Goal: Information Seeking & Learning: Learn about a topic

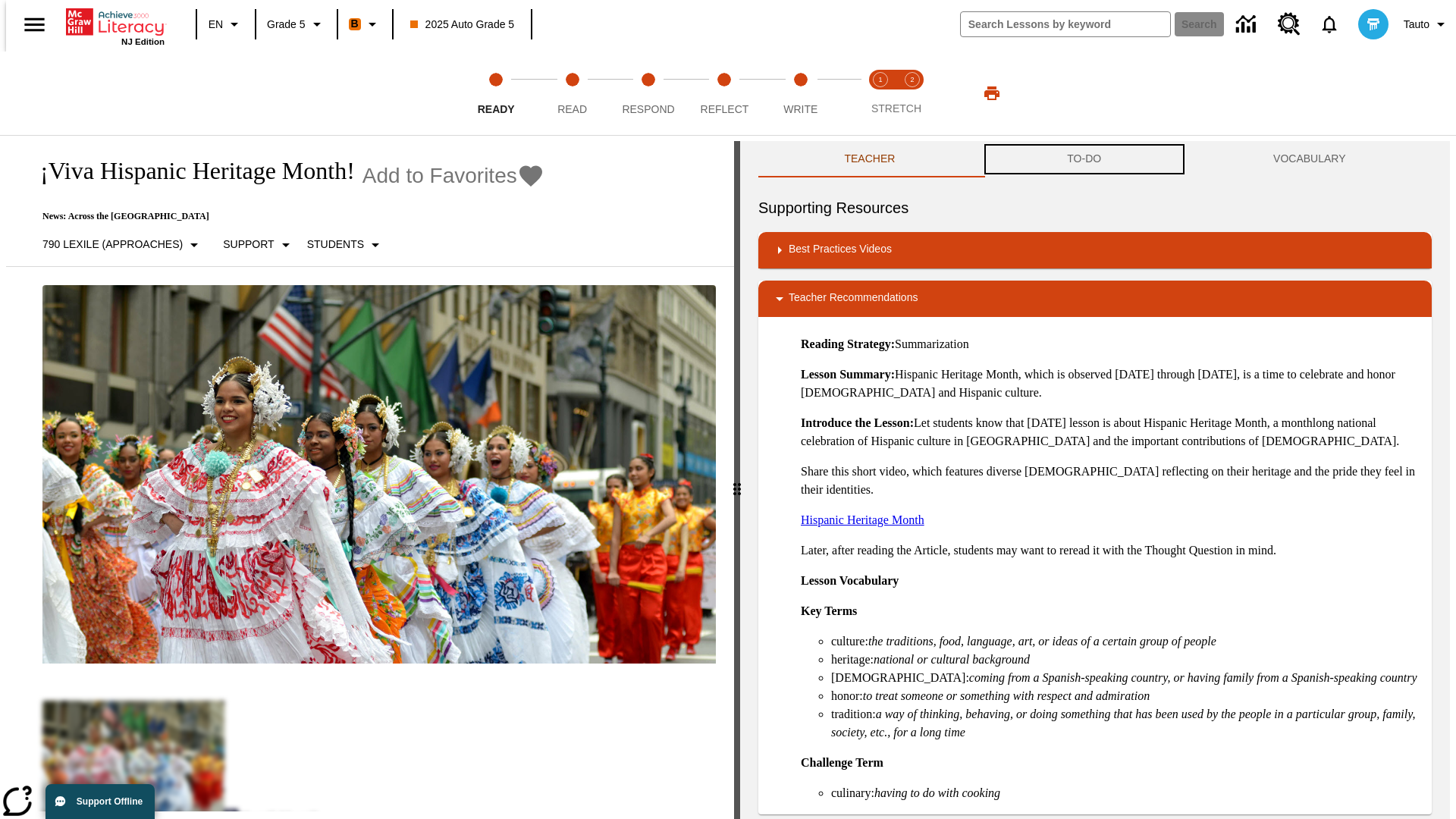
click at [1084, 159] on button "TO-DO" at bounding box center [1084, 159] width 206 height 37
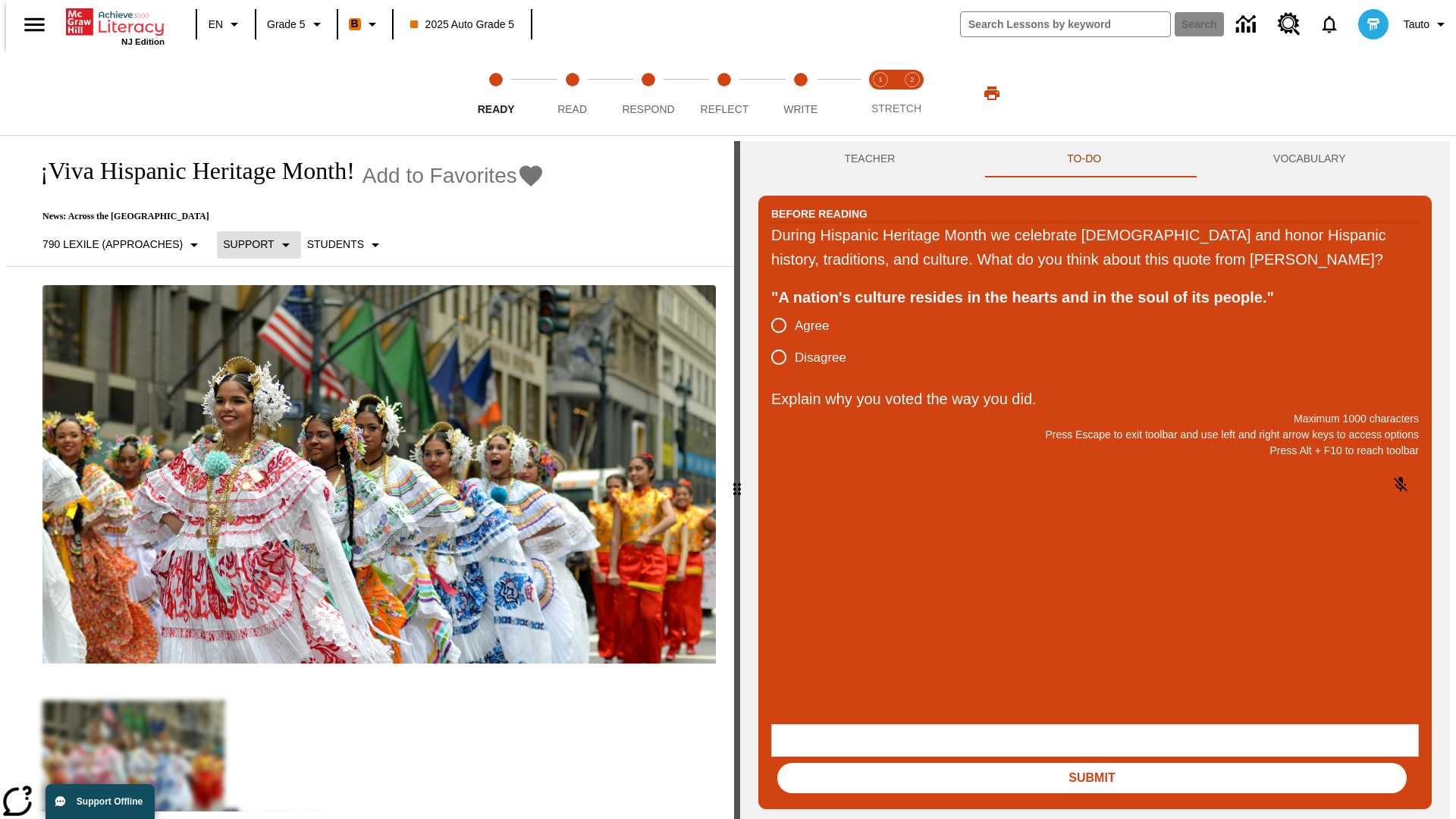
click at [251, 244] on p "Support" at bounding box center [248, 245] width 51 height 16
click at [267, 333] on p "Support" at bounding box center [267, 334] width 90 height 16
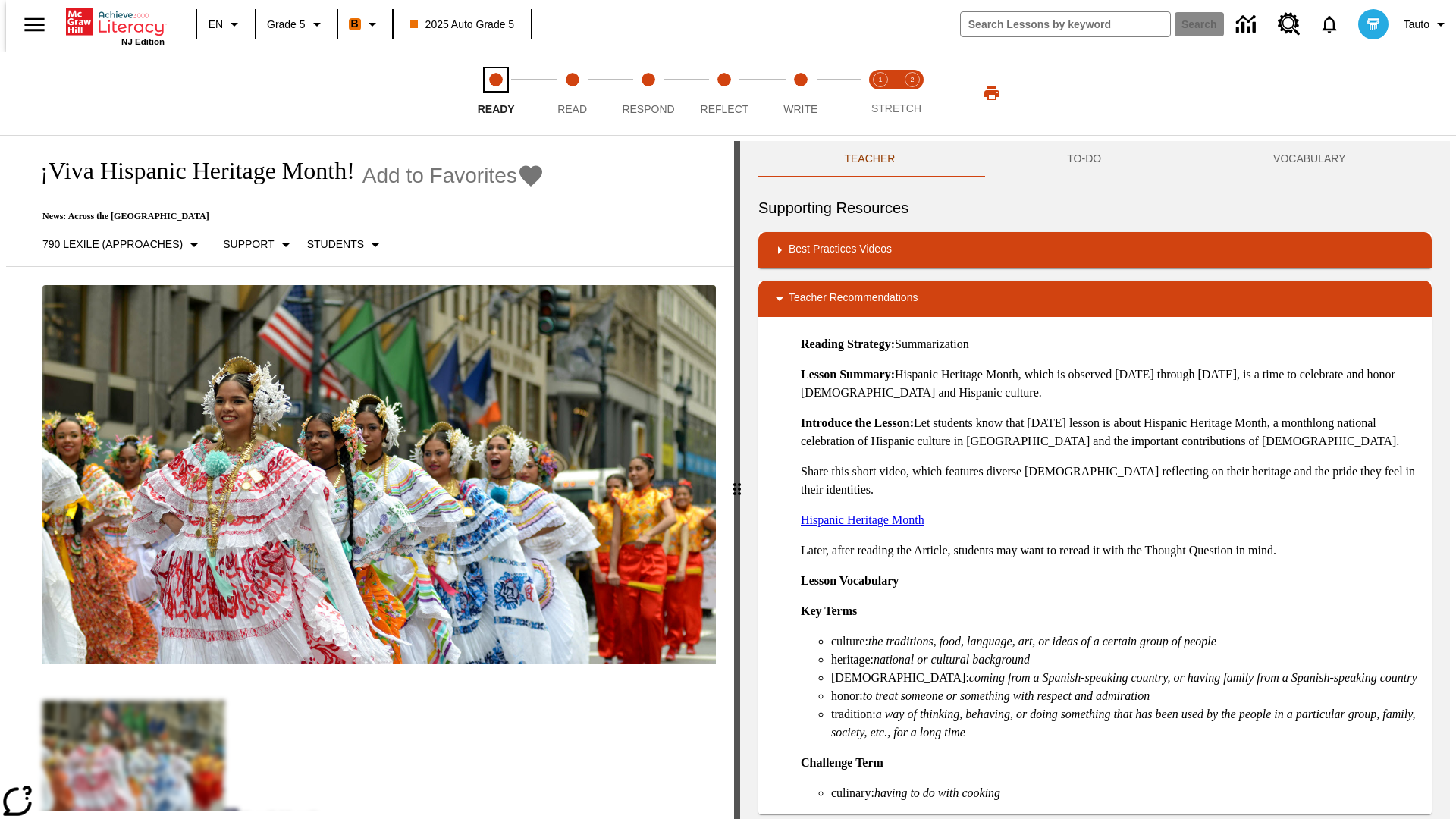
click at [495, 93] on span "Ready" at bounding box center [496, 103] width 37 height 27
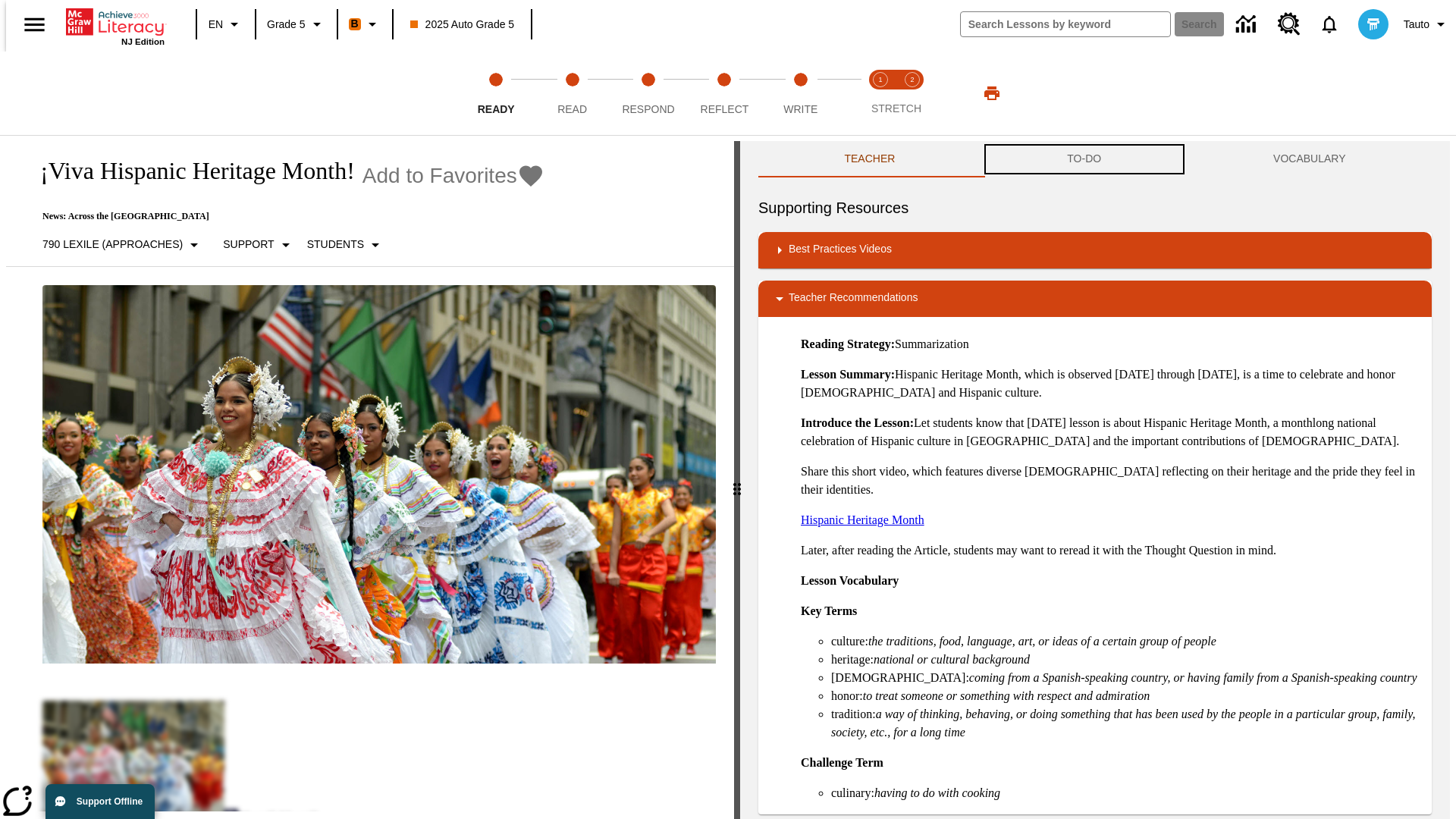
click at [1084, 159] on button "TO-DO" at bounding box center [1084, 159] width 206 height 37
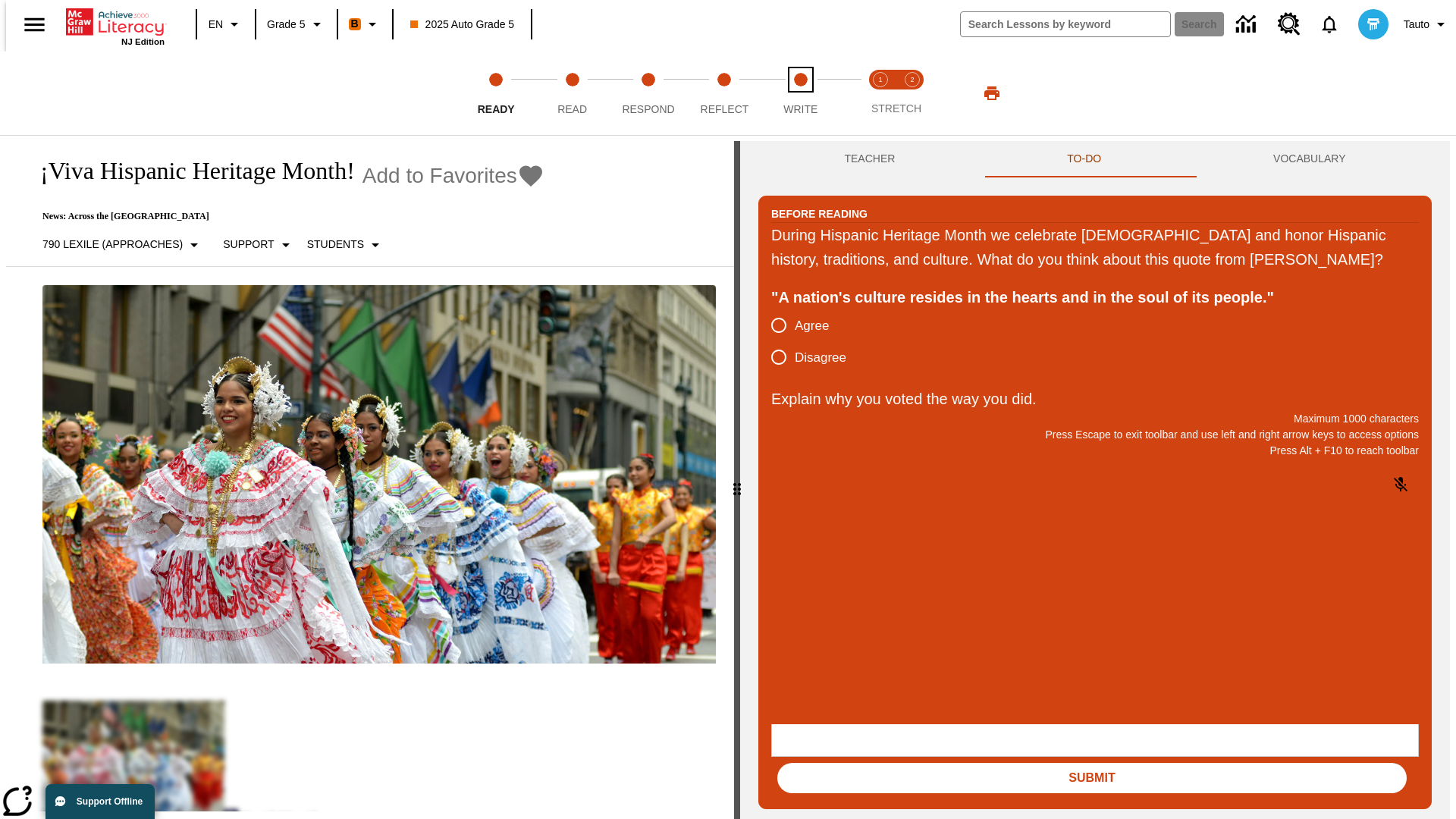
click at [800, 93] on span "Write" at bounding box center [799, 103] width 34 height 27
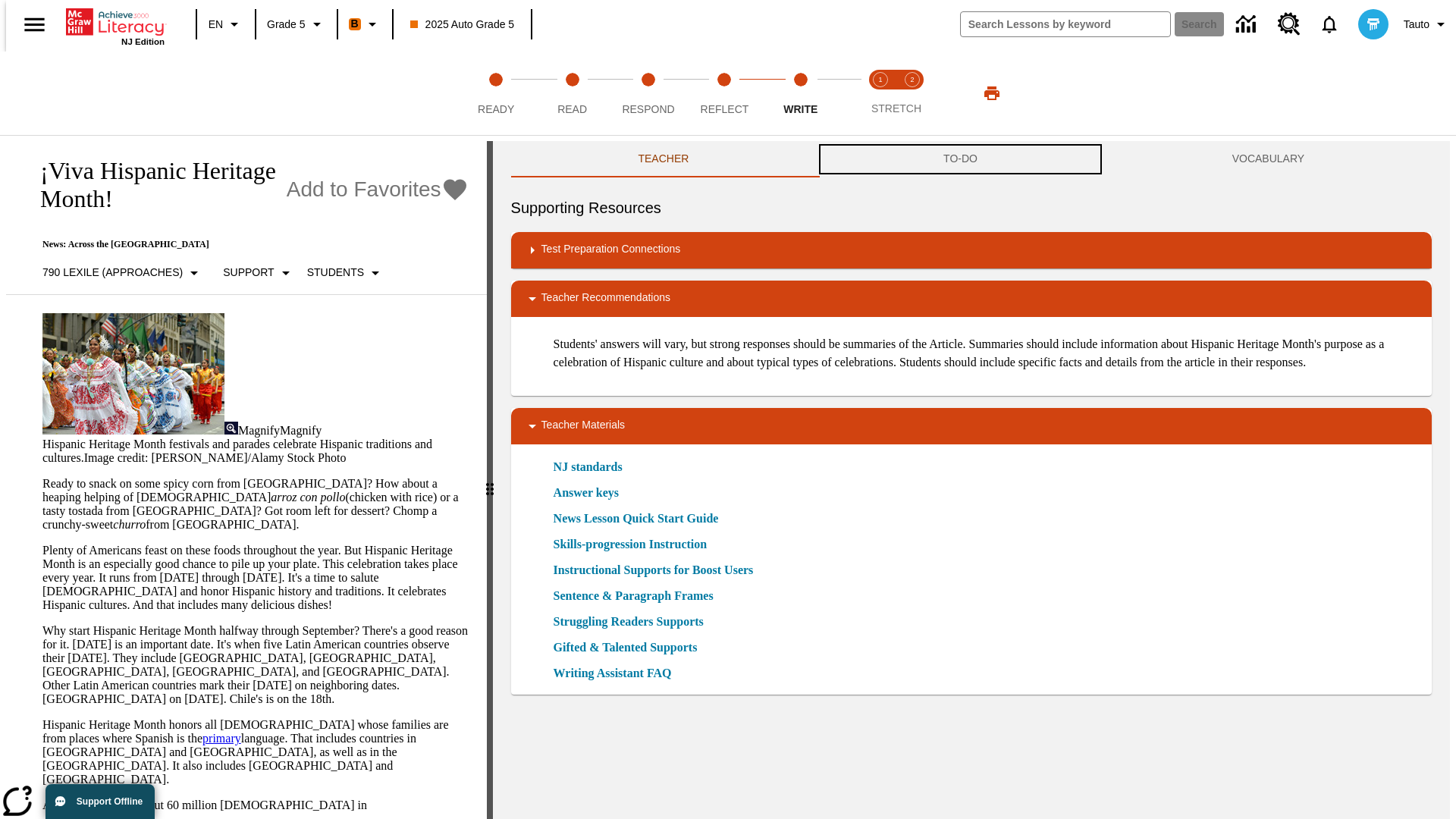
scroll to position [1, 0]
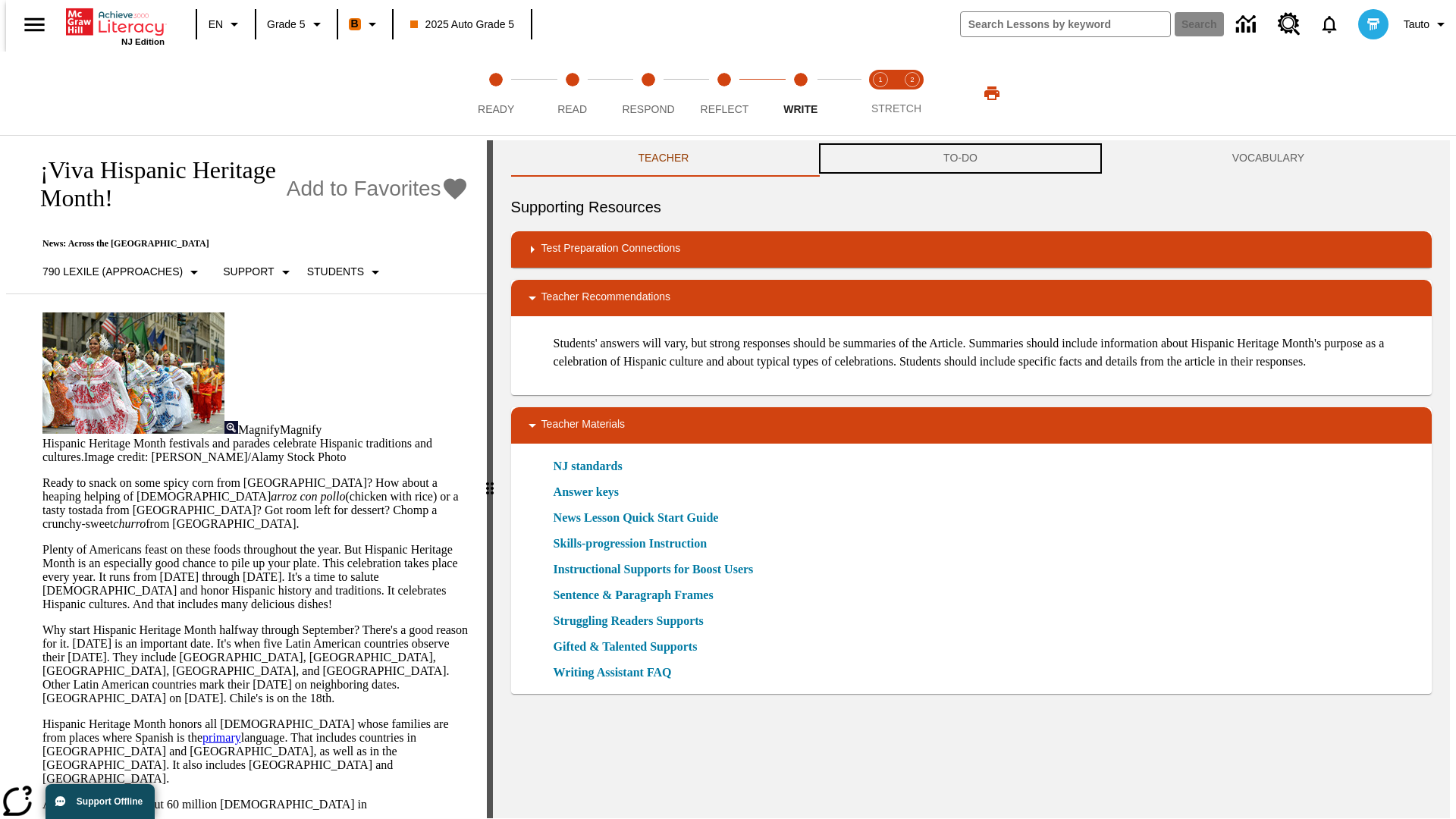
click at [961, 159] on button "TO-DO" at bounding box center [961, 159] width 289 height 37
